Goal: Check status: Check status

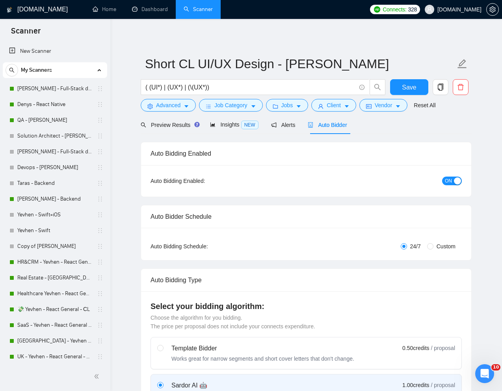
scroll to position [406, 0]
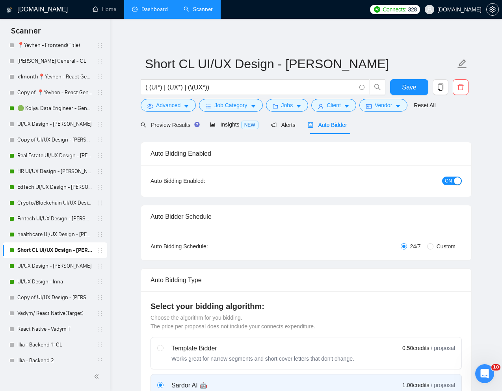
click at [150, 13] on link "Dashboard" at bounding box center [150, 9] width 36 height 7
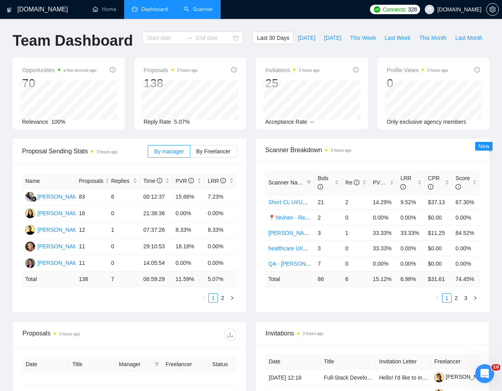
type input "[DATE]"
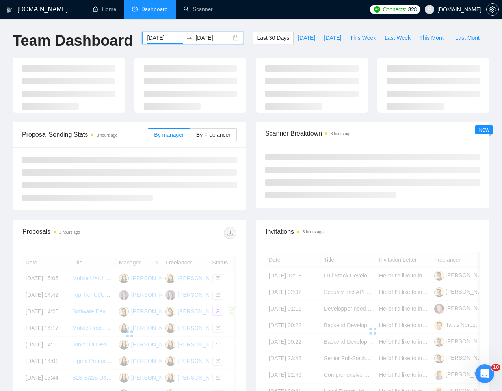
click at [160, 35] on input "[DATE]" at bounding box center [165, 38] width 36 height 9
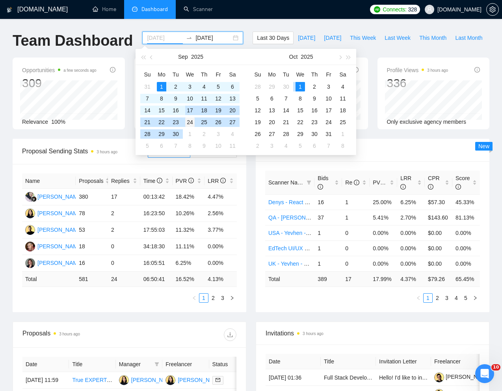
type input "[DATE]"
click at [190, 123] on div "24" at bounding box center [189, 122] width 9 height 9
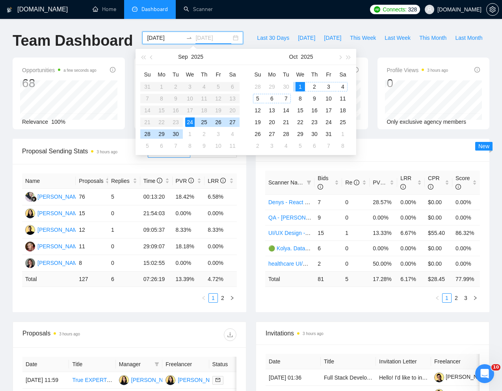
type input "[DATE]"
click at [299, 85] on div "1" at bounding box center [300, 86] width 9 height 9
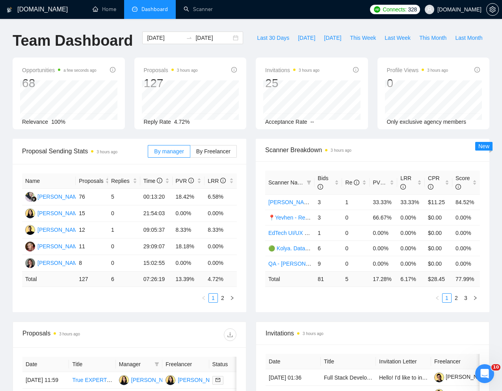
click at [363, 43] on div "Team Dashboard [DATE] [DATE] Last 30 Days [DATE] [DATE] This Week Last Week Thi…" at bounding box center [251, 45] width 487 height 26
click at [225, 302] on link "2" at bounding box center [222, 298] width 9 height 9
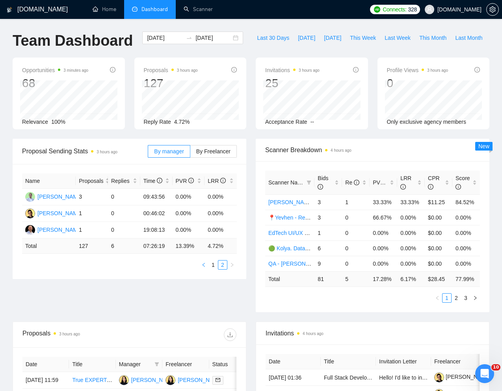
click at [204, 267] on icon "left" at bounding box center [203, 265] width 2 height 4
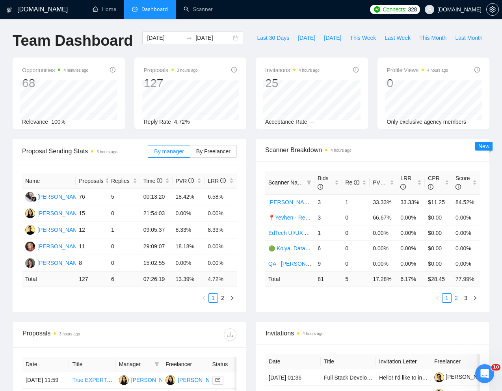
click at [455, 302] on link "2" at bounding box center [456, 298] width 9 height 9
click at [467, 302] on link "3" at bounding box center [466, 298] width 9 height 9
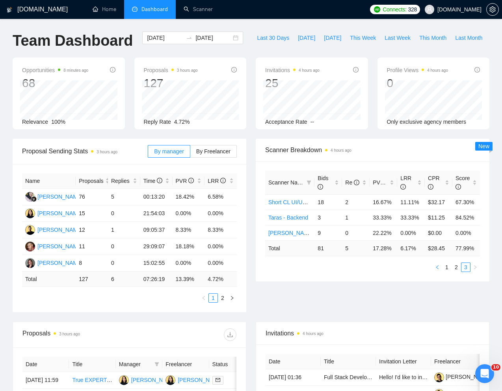
click at [439, 270] on icon "left" at bounding box center [437, 267] width 5 height 5
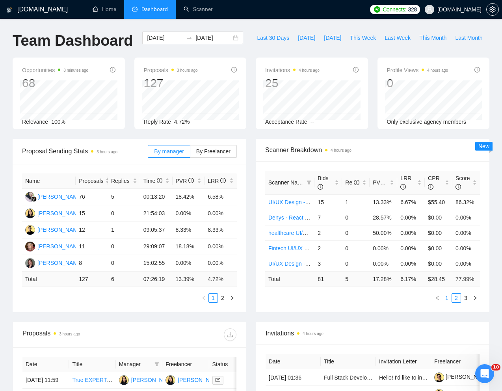
click at [446, 302] on link "1" at bounding box center [447, 298] width 9 height 9
